Goal: Transaction & Acquisition: Purchase product/service

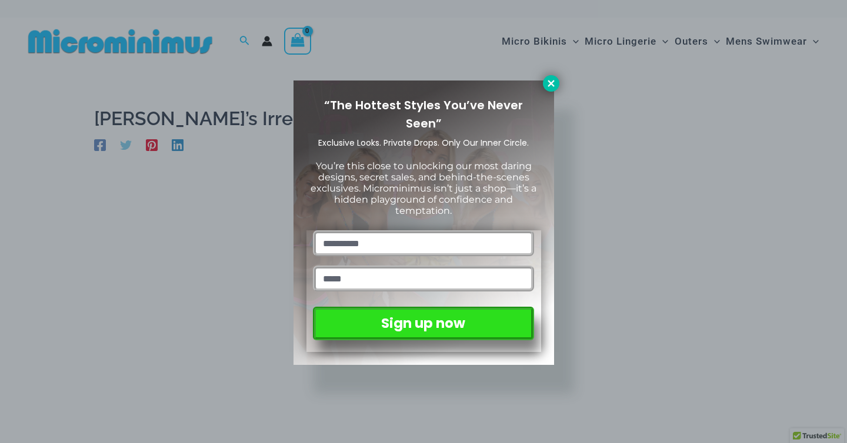
click at [551, 85] on icon at bounding box center [551, 83] width 11 height 11
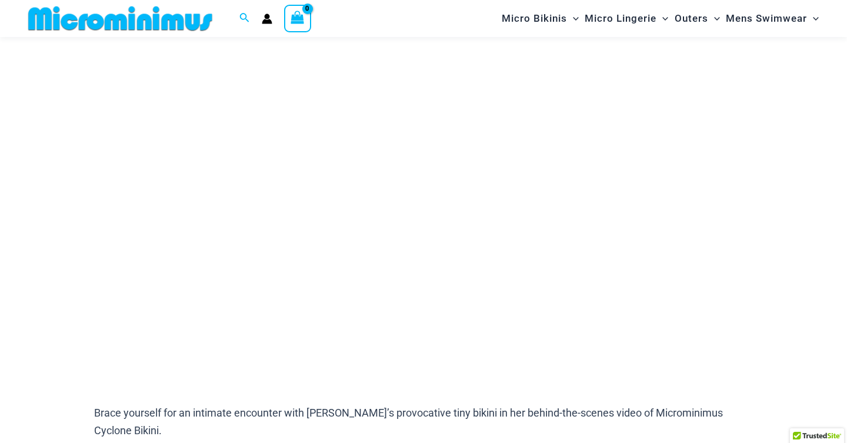
scroll to position [131, 0]
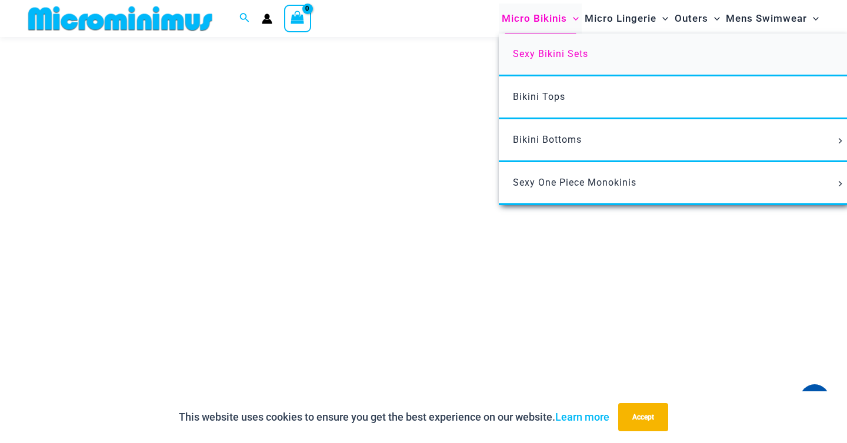
click at [539, 54] on span "Sexy Bikini Sets" at bounding box center [550, 53] width 75 height 11
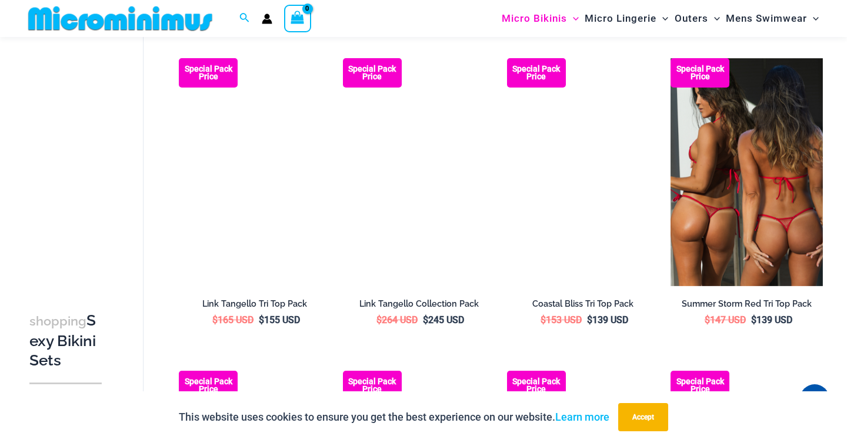
scroll to position [725, 0]
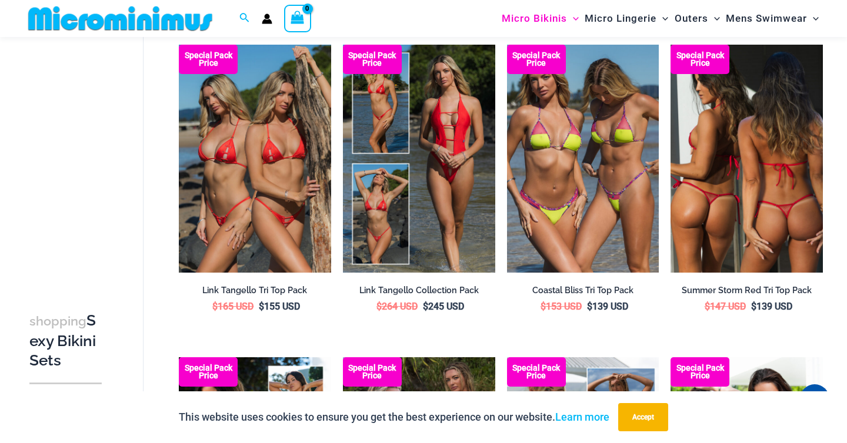
click at [731, 187] on img at bounding box center [746, 159] width 152 height 228
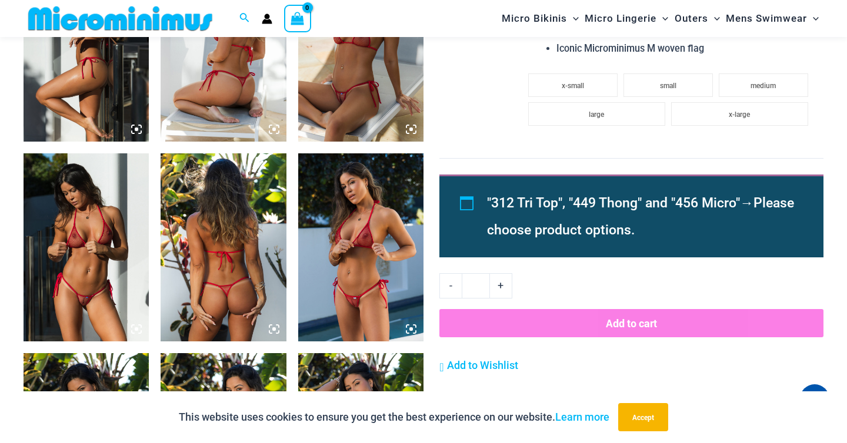
scroll to position [963, 0]
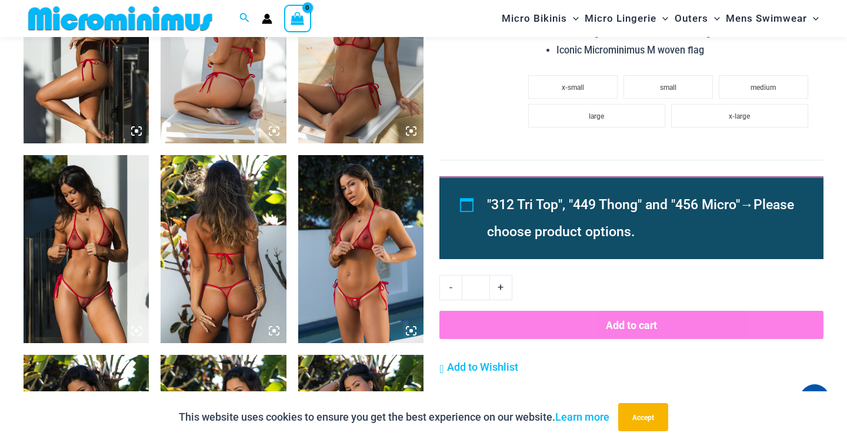
click at [92, 263] on img at bounding box center [86, 249] width 125 height 188
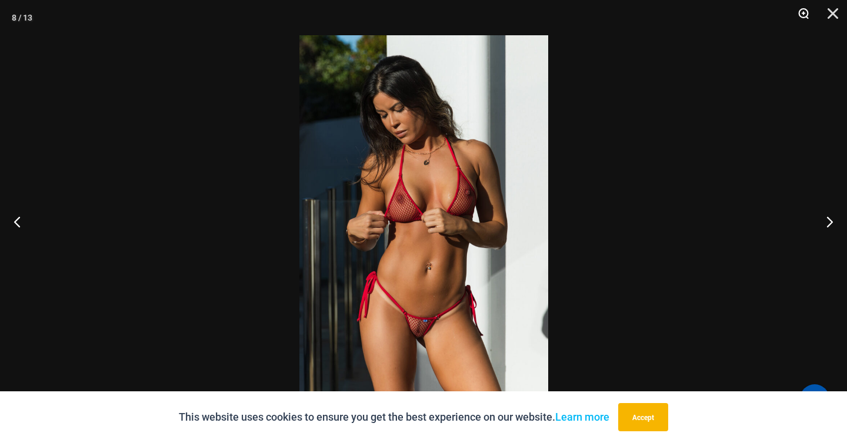
click at [802, 11] on button "Zoom" at bounding box center [798, 17] width 29 height 35
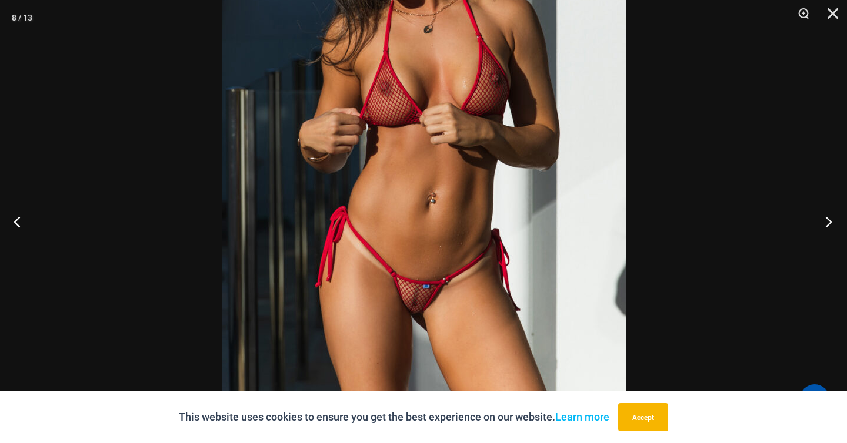
click at [829, 219] on button "Next" at bounding box center [825, 221] width 44 height 59
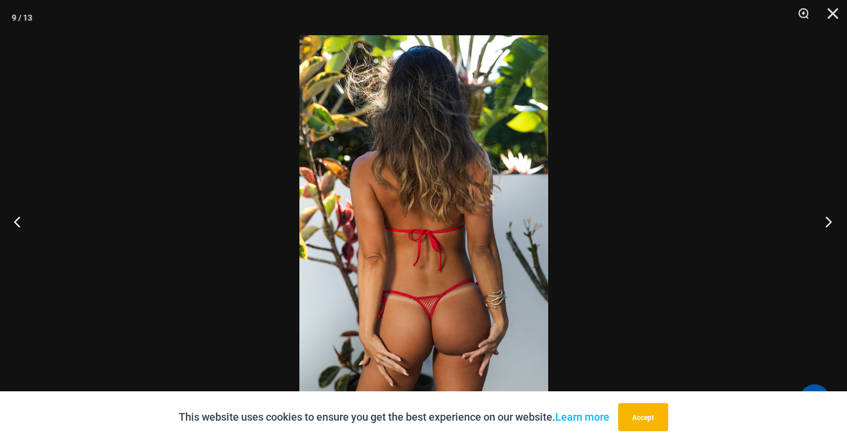
click at [826, 220] on button "Next" at bounding box center [825, 221] width 44 height 59
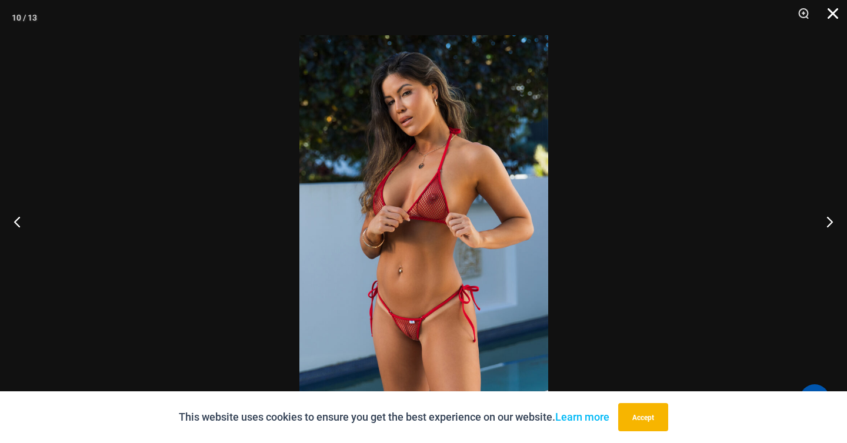
click at [831, 11] on button "Close" at bounding box center [828, 17] width 29 height 35
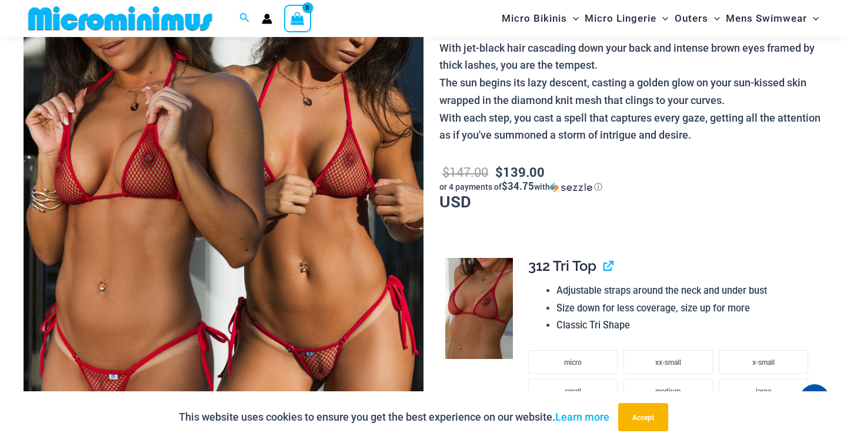
scroll to position [213, 0]
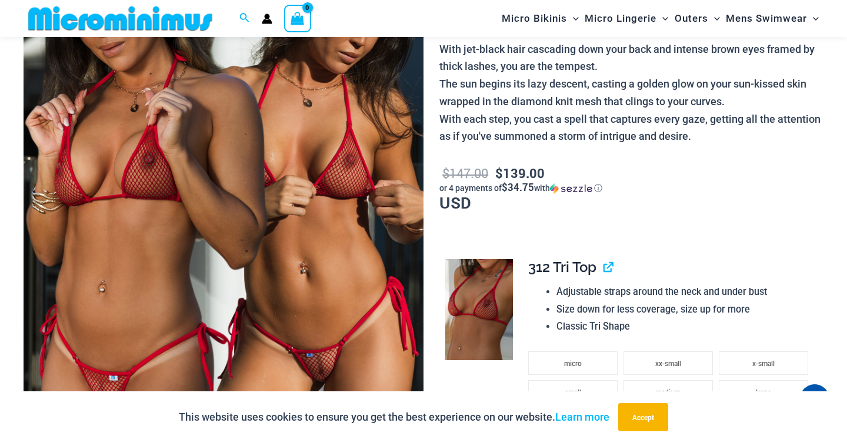
click at [482, 333] on img at bounding box center [478, 309] width 67 height 101
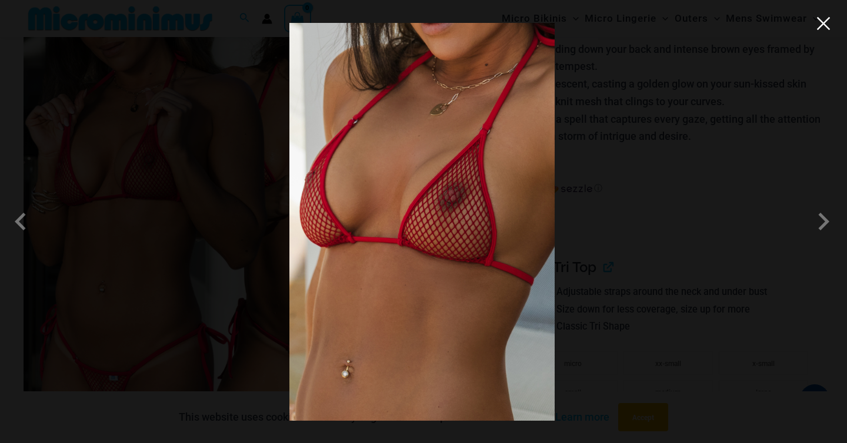
click at [820, 26] on button "Close" at bounding box center [823, 24] width 18 height 18
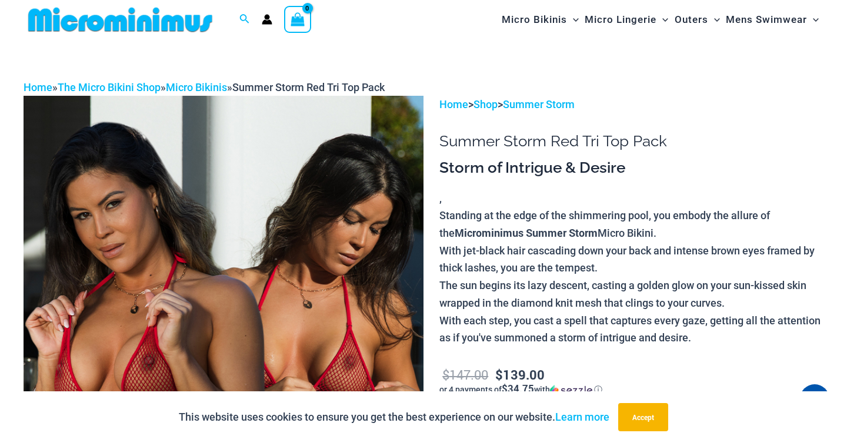
scroll to position [0, 0]
